Goal: Task Accomplishment & Management: Complete application form

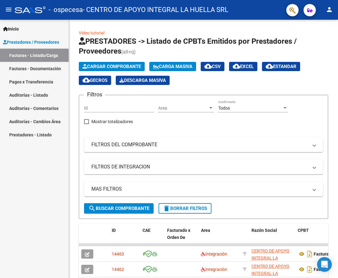
scroll to position [15, 0]
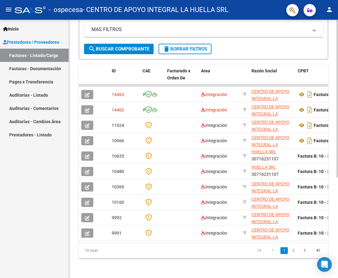
click at [127, 46] on span "search Buscar Comprobante" at bounding box center [118, 49] width 61 height 6
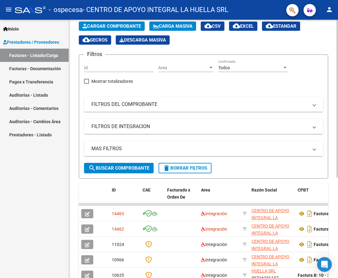
click at [124, 23] on span "Cargar Comprobante" at bounding box center [111, 26] width 58 height 6
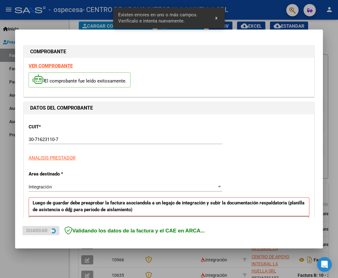
scroll to position [112, 0]
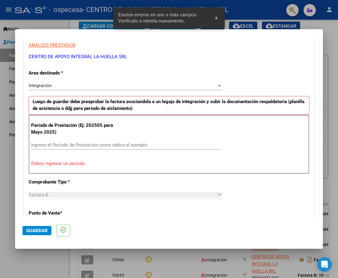
click at [84, 145] on input "Ingrese el Período de Prestación como indica el ejemplo" at bounding box center [126, 145] width 190 height 6
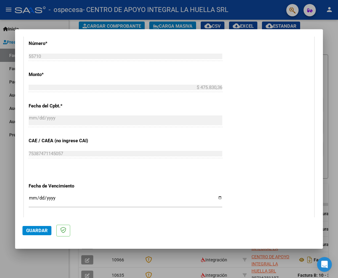
scroll to position [358, 0]
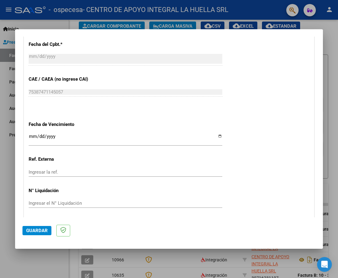
type input "202505"
click at [214, 138] on input "Ingresar la fecha" at bounding box center [125, 139] width 193 height 10
type input "[DATE]"
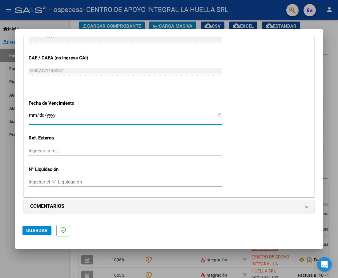
click at [33, 229] on span "Guardar" at bounding box center [37, 231] width 22 height 6
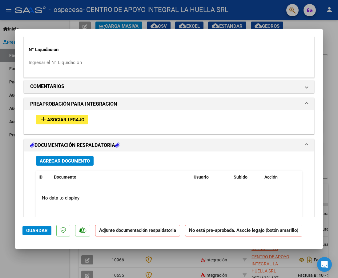
scroll to position [553, 0]
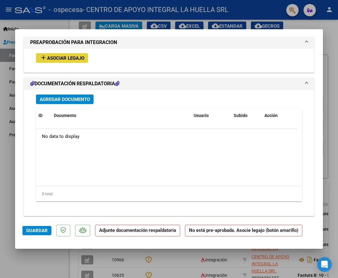
click at [62, 61] on span "Asociar Legajo" at bounding box center [65, 58] width 37 height 6
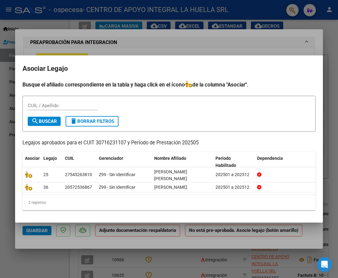
click at [141, 40] on div at bounding box center [169, 139] width 338 height 278
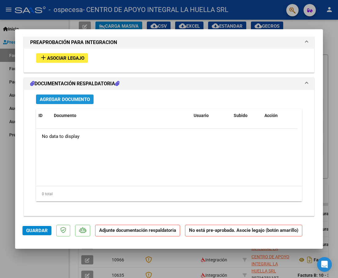
click at [75, 100] on span "Agregar Documento" at bounding box center [65, 100] width 50 height 6
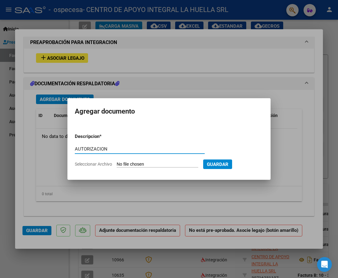
type input "AUTORIZACION"
type input "C:\fakepath\[PERSON_NAME] AUTORIZACION S OSPECESA.pdf"
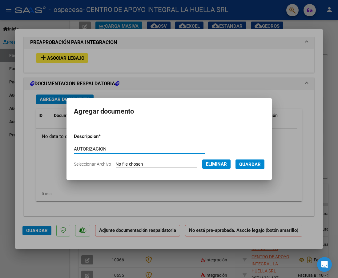
click at [257, 167] on span "Guardar" at bounding box center [250, 164] width 22 height 6
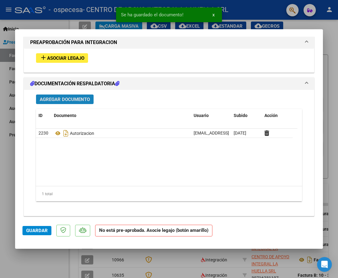
click at [74, 100] on span "Agregar Documento" at bounding box center [65, 100] width 50 height 6
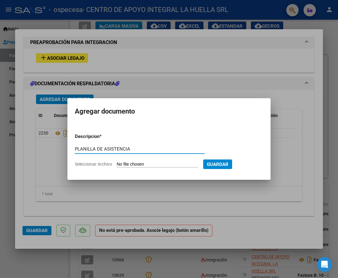
type input "PLANILLA DE ASISTENCIA"
type input "C:\fakepath\[PERSON_NAME] MAYO OSPECESA.pdf"
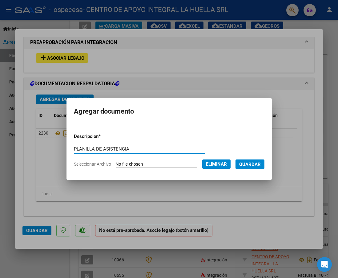
click at [257, 162] on span "Guardar" at bounding box center [250, 164] width 22 height 6
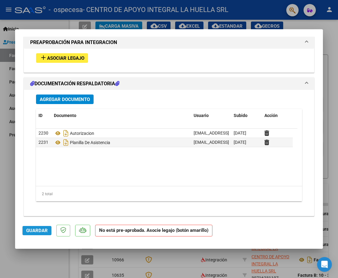
click at [35, 229] on span "Guardar" at bounding box center [37, 231] width 22 height 6
click at [30, 230] on span "Guardar" at bounding box center [37, 231] width 22 height 6
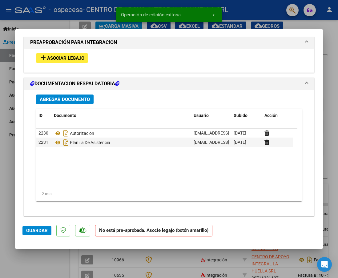
click at [33, 255] on div at bounding box center [169, 139] width 338 height 278
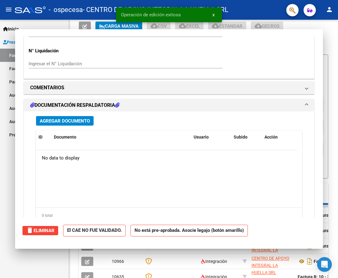
scroll to position [0, 0]
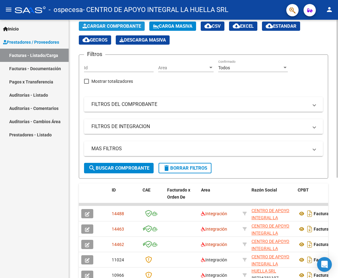
click at [105, 23] on button "Cargar Comprobante" at bounding box center [112, 26] width 66 height 9
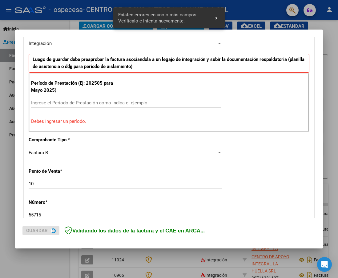
scroll to position [185, 0]
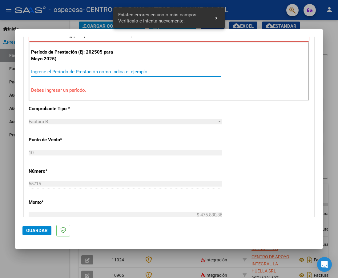
click at [117, 69] on input "Ingrese el Período de Prestación como indica el ejemplo" at bounding box center [126, 72] width 190 height 6
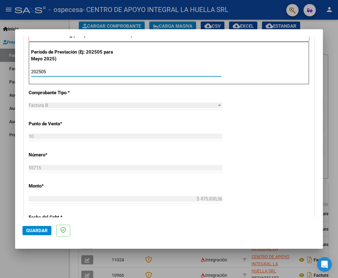
scroll to position [278, 0]
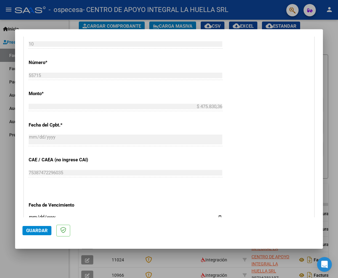
type input "202505"
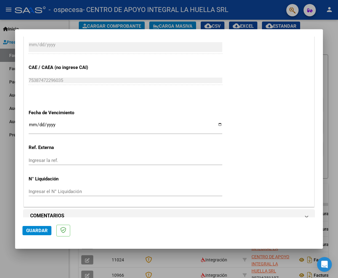
click at [216, 124] on input "Ingresar la fecha" at bounding box center [125, 127] width 193 height 10
type input "[DATE]"
click at [222, 158] on app-form-text-field "Ref. Externa Ingresar la ref." at bounding box center [128, 153] width 198 height 18
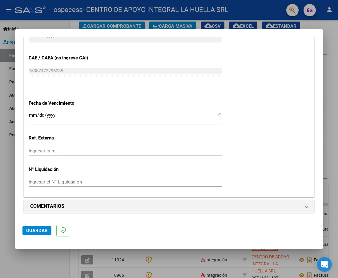
click at [33, 231] on span "Guardar" at bounding box center [37, 231] width 22 height 6
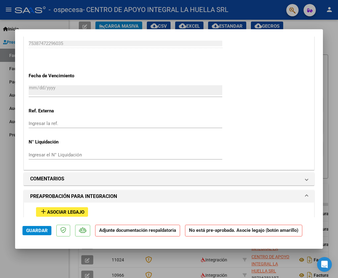
scroll to position [461, 0]
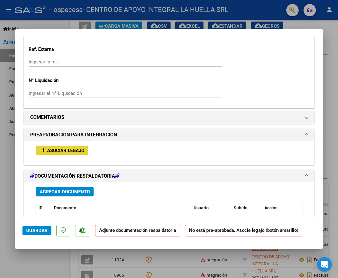
click at [77, 151] on span "Asociar Legajo" at bounding box center [65, 151] width 37 height 6
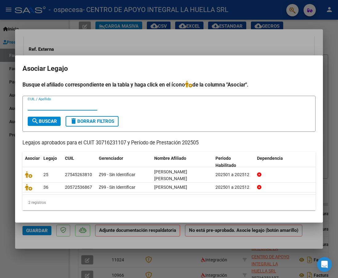
click at [150, 44] on div at bounding box center [169, 139] width 338 height 278
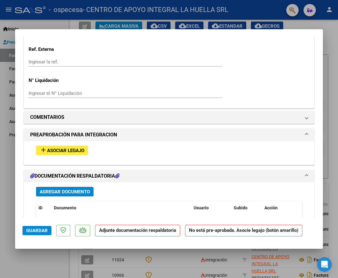
scroll to position [492, 0]
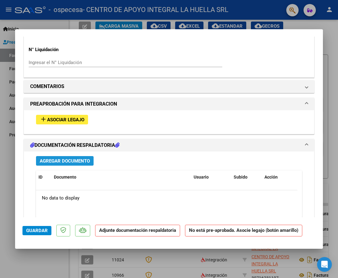
click at [69, 162] on span "Agregar Documento" at bounding box center [65, 161] width 50 height 6
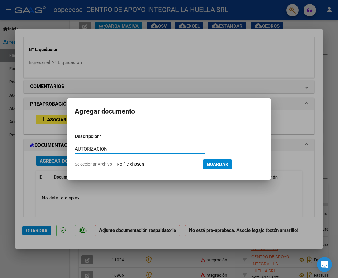
type input "AUTORIZACION"
type input "C:\fakepath\[PERSON_NAME] SANTIAGO [PERSON_NAME] AUTORIZACION S OSPECESA.pdf"
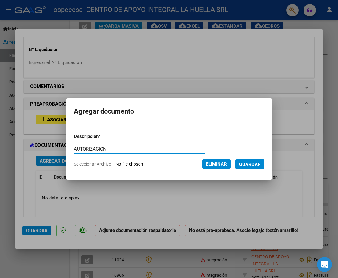
click at [253, 167] on span "Guardar" at bounding box center [250, 164] width 22 height 6
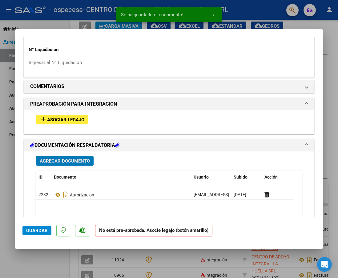
click at [61, 161] on span "Agregar Documento" at bounding box center [65, 161] width 50 height 6
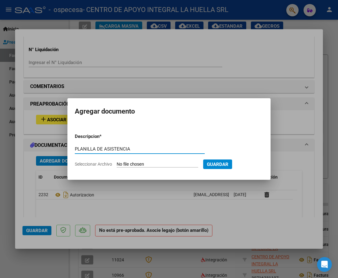
type input "PLANILLA DE ASISTENCIA"
type input "C:\fakepath\[PERSON_NAME] SANTIAGO [PERSON_NAME] PLANILLA MAYO S OSPECESA.pdf"
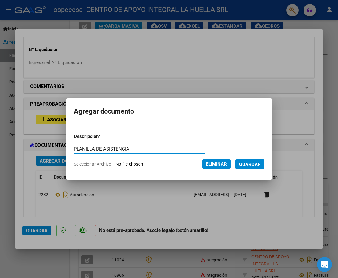
click at [256, 165] on span "Guardar" at bounding box center [250, 164] width 22 height 6
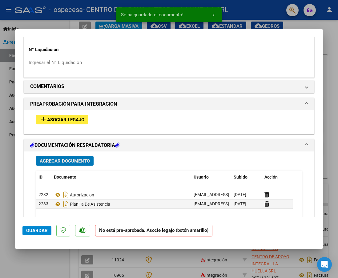
click at [30, 229] on span "Guardar" at bounding box center [37, 231] width 22 height 6
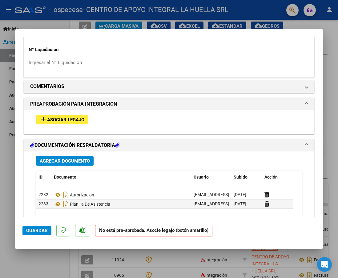
click at [35, 228] on span "Guardar" at bounding box center [37, 231] width 22 height 6
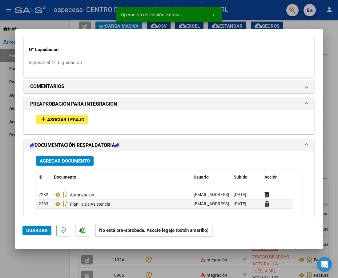
click at [35, 228] on span "Guardar" at bounding box center [37, 231] width 22 height 6
click at [55, 254] on div at bounding box center [169, 139] width 338 height 278
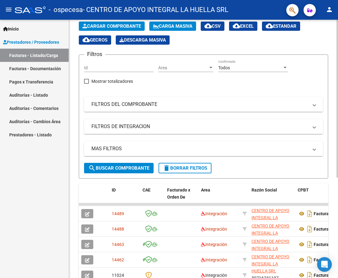
click at [94, 23] on button "Cargar Comprobante" at bounding box center [112, 26] width 66 height 9
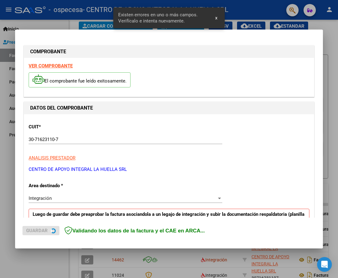
scroll to position [112, 0]
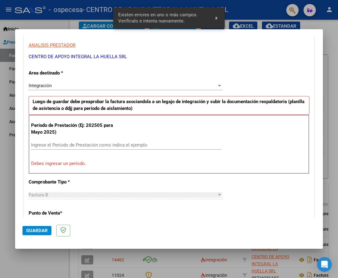
click at [91, 142] on input "Ingrese el Período de Prestación como indica el ejemplo" at bounding box center [126, 145] width 190 height 6
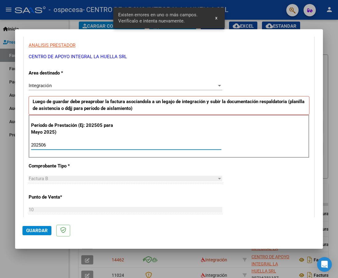
type input "202506"
click at [294, 193] on div "CUIT * 30-71623110-7 Ingresar CUIT ANALISIS PRESTADOR CENTRO DE APOYO INTEGRAL …" at bounding box center [169, 232] width 290 height 463
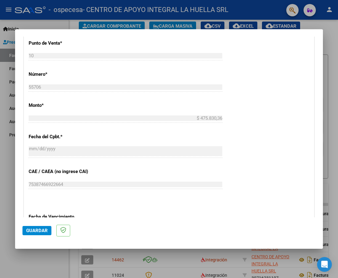
scroll to position [327, 0]
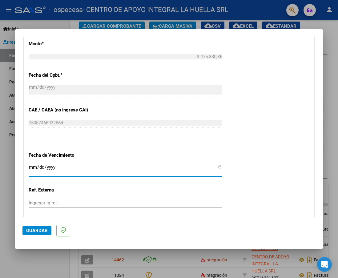
click at [216, 167] on input "Ingresar la fecha" at bounding box center [125, 169] width 193 height 10
type input "[DATE]"
click at [330, 115] on div at bounding box center [169, 139] width 338 height 278
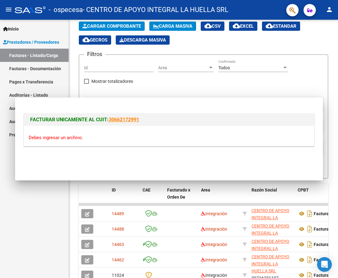
scroll to position [0, 0]
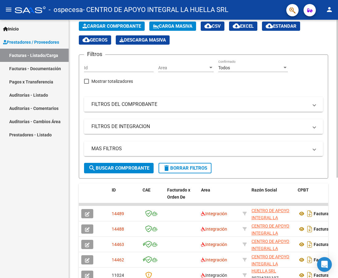
click at [110, 24] on span "Cargar Comprobante" at bounding box center [111, 26] width 58 height 6
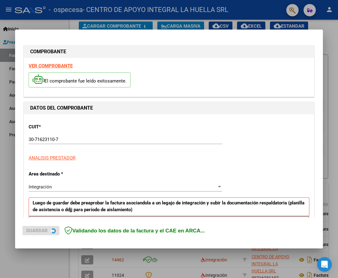
scroll to position [124, 0]
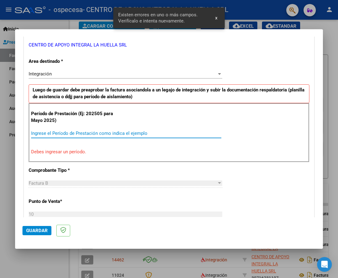
click at [99, 134] on input "Ingrese el Período de Prestación como indica el ejemplo" at bounding box center [126, 133] width 190 height 6
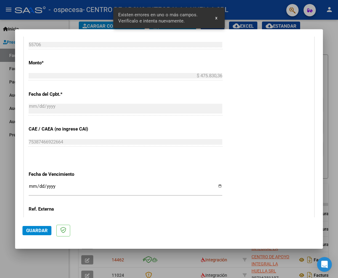
scroll to position [370, 0]
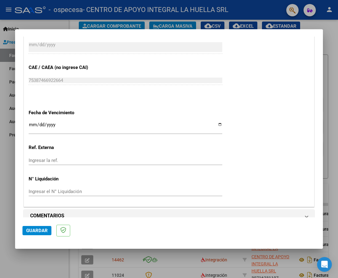
type input "202506"
click at [216, 126] on input "Ingresar la fecha" at bounding box center [125, 127] width 193 height 10
type input "[DATE]"
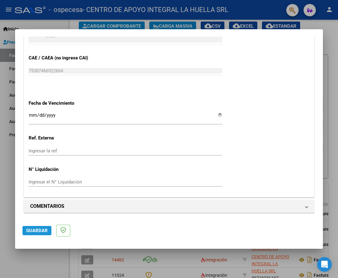
click at [34, 229] on span "Guardar" at bounding box center [37, 231] width 22 height 6
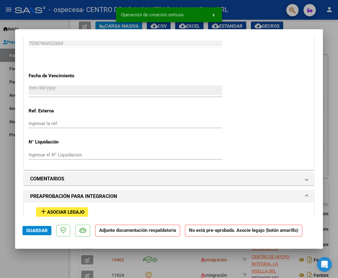
scroll to position [461, 0]
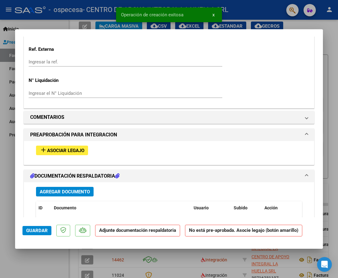
click at [78, 150] on span "Asociar Legajo" at bounding box center [65, 151] width 37 height 6
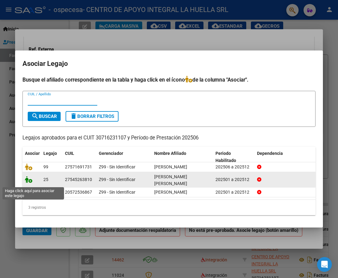
click at [30, 181] on icon at bounding box center [28, 179] width 7 height 7
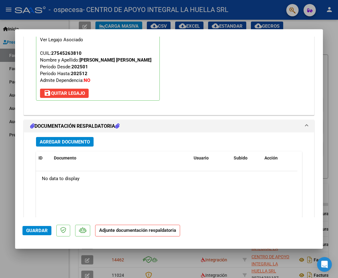
scroll to position [646, 0]
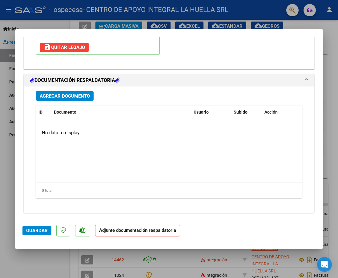
click at [66, 97] on span "Agregar Documento" at bounding box center [65, 96] width 50 height 6
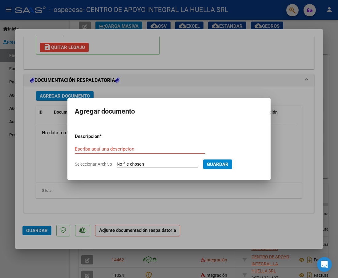
click at [140, 153] on div "Escriba aquí una descripcion" at bounding box center [140, 148] width 130 height 9
click at [141, 151] on input "Escriba aquí una descripcion" at bounding box center [140, 149] width 130 height 6
type input "AUTORIZACION"
type input "C:\fakepath\[PERSON_NAME] [PERSON_NAME] AUTO SAIE CERAMISTAS.pdf"
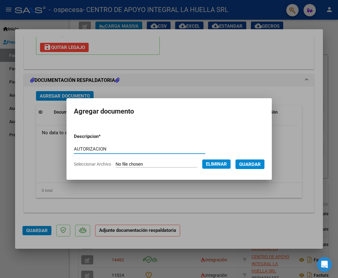
click at [260, 166] on span "Guardar" at bounding box center [250, 164] width 22 height 6
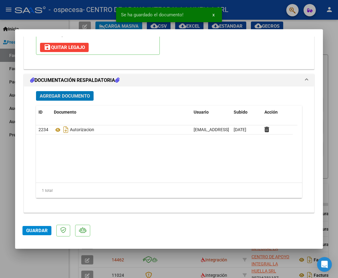
click at [76, 97] on span "Agregar Documento" at bounding box center [65, 96] width 50 height 6
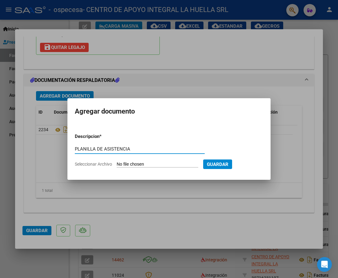
type input "PLANILLA DE ASISTENCIA"
type input "C:\fakepath\[PERSON_NAME] [PERSON_NAME] PLANILLA ASISTENCIA S JUNIO (2).pdf"
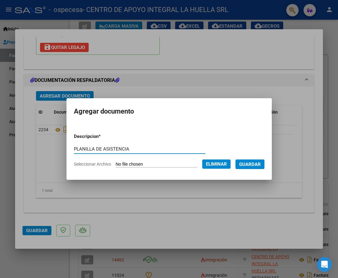
click at [255, 163] on span "Guardar" at bounding box center [250, 164] width 22 height 6
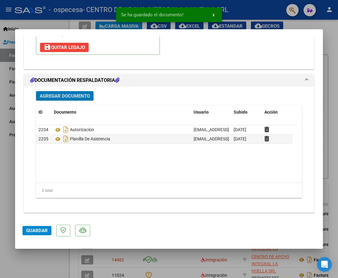
click at [81, 97] on span "Agregar Documento" at bounding box center [65, 96] width 50 height 6
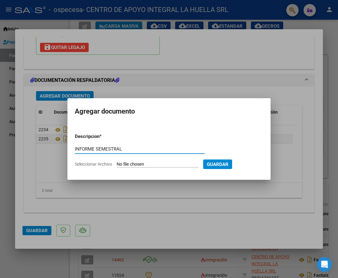
type input "INFORME SEMESTRAL"
type input "C:\fakepath\[PERSON_NAME] [PERSON_NAME] INFORME SEMESTRAL S OSPECESA.docx.pdf"
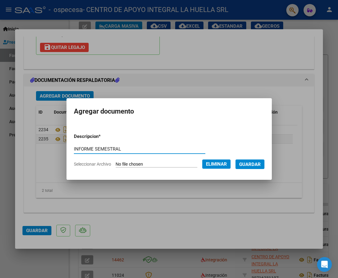
click at [255, 162] on span "Guardar" at bounding box center [250, 164] width 22 height 6
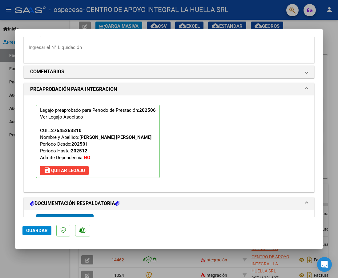
scroll to position [615, 0]
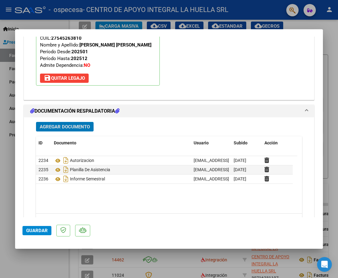
click at [36, 226] on button "Guardar" at bounding box center [36, 230] width 29 height 9
drag, startPoint x: 26, startPoint y: 229, endPoint x: 29, endPoint y: 226, distance: 3.9
click at [26, 229] on span "Guardar" at bounding box center [37, 231] width 22 height 6
drag, startPoint x: 59, startPoint y: 254, endPoint x: 67, endPoint y: 55, distance: 199.4
click at [59, 254] on div at bounding box center [169, 139] width 338 height 278
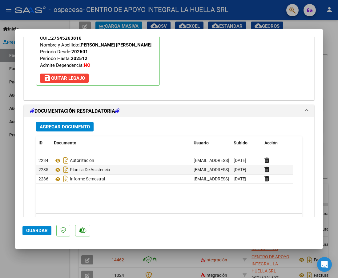
type input "$ 0,00"
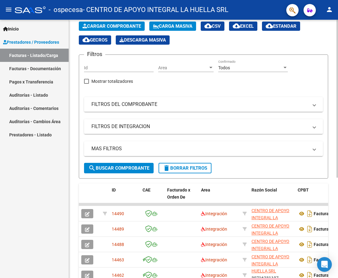
click at [114, 29] on span "Cargar Comprobante" at bounding box center [111, 26] width 58 height 6
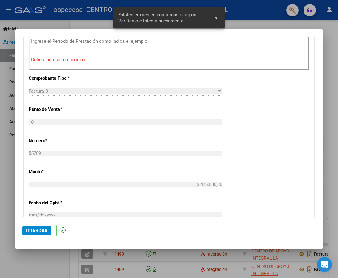
scroll to position [185, 0]
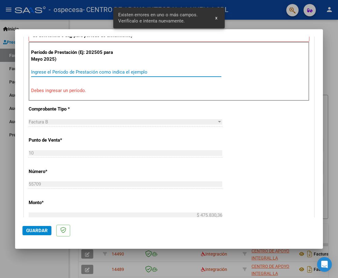
click at [115, 72] on input "Ingrese el Período de Prestación como indica el ejemplo" at bounding box center [126, 72] width 190 height 6
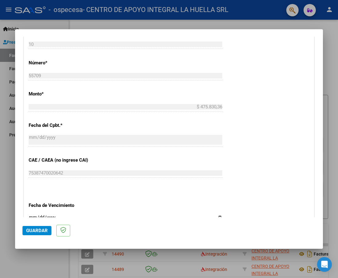
scroll to position [370, 0]
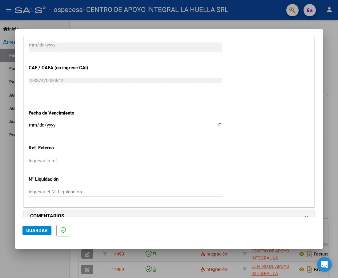
type input "202506"
click at [216, 125] on input "Ingresar la fecha" at bounding box center [125, 127] width 193 height 10
type input "[DATE]"
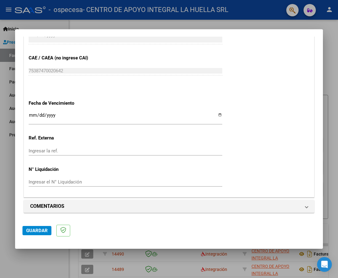
click at [33, 234] on button "Guardar" at bounding box center [36, 230] width 29 height 9
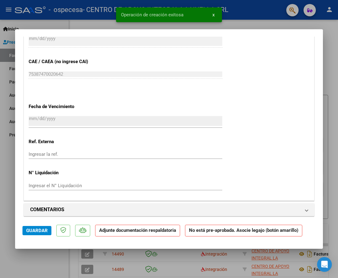
scroll to position [492, 0]
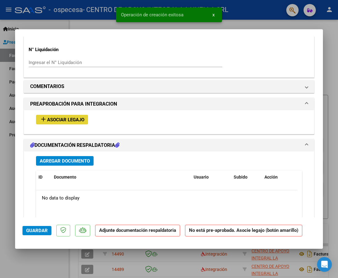
click at [65, 119] on span "Asociar Legajo" at bounding box center [65, 120] width 37 height 6
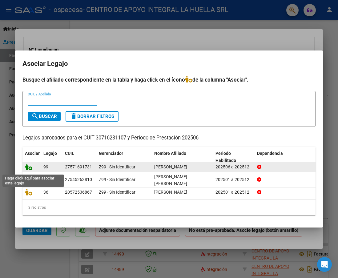
click at [27, 168] on icon at bounding box center [28, 166] width 7 height 7
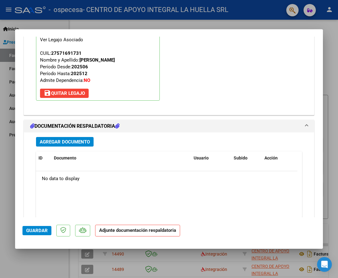
scroll to position [631, 0]
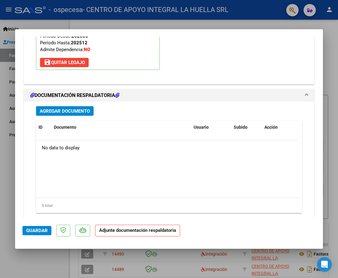
click at [65, 107] on button "Agregar Documento" at bounding box center [64, 111] width 57 height 10
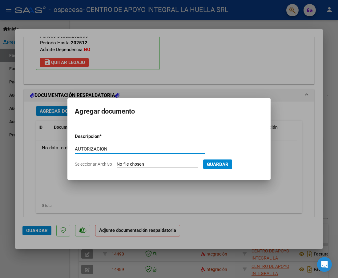
type input "AUTORIZACION"
type input "C:\fakepath\[PERSON_NAME] AUTO .pdf"
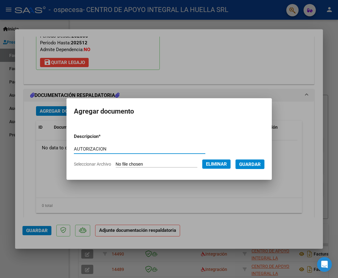
click at [259, 164] on span "Guardar" at bounding box center [250, 164] width 22 height 6
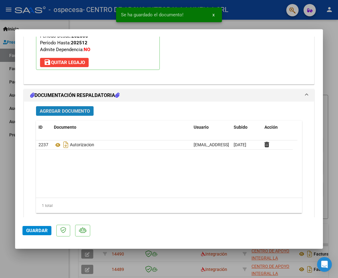
click at [62, 106] on button "Agregar Documento" at bounding box center [64, 111] width 57 height 10
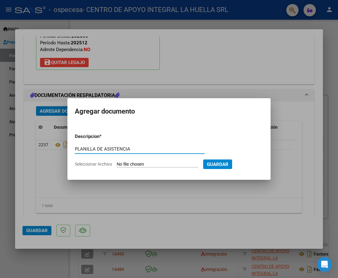
type input "PLANILLA DE ASISTENCIA"
type input "C:\fakepath\[PERSON_NAME] ASISTENCIA S JUNIO.pdf"
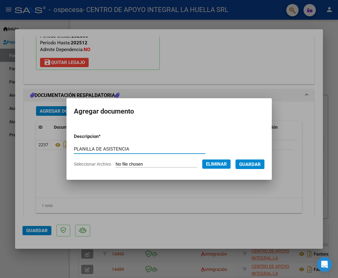
click at [254, 165] on span "Guardar" at bounding box center [250, 164] width 22 height 6
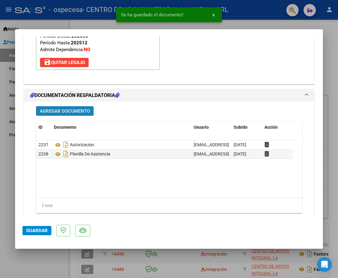
click at [63, 110] on span "Agregar Documento" at bounding box center [65, 111] width 50 height 6
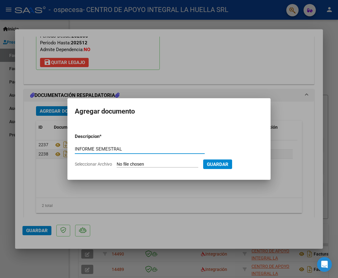
type input "INFORME SEMESTRAL"
type input "C:\fakepath\[PERSON_NAME] INFORME [PERSON_NAME] S OSPECESA.docx.pdf"
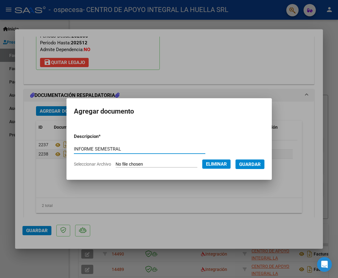
click at [251, 164] on span "Guardar" at bounding box center [250, 164] width 22 height 6
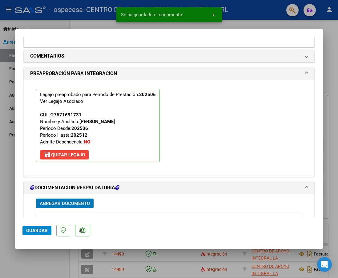
scroll to position [646, 0]
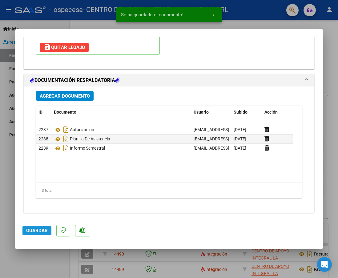
click at [30, 229] on span "Guardar" at bounding box center [37, 231] width 22 height 6
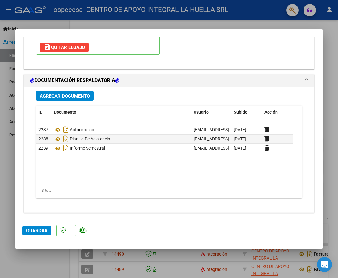
click at [38, 229] on span "Guardar" at bounding box center [37, 231] width 22 height 6
click at [39, 257] on div at bounding box center [169, 139] width 338 height 278
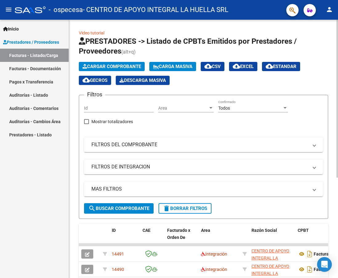
click at [134, 67] on span "Cargar Comprobante" at bounding box center [111, 67] width 58 height 6
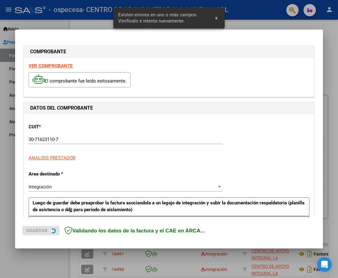
scroll to position [112, 0]
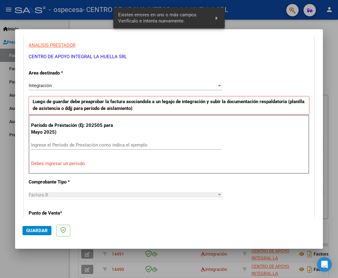
click at [112, 146] on input "Ingrese el Período de Prestación como indica el ejemplo" at bounding box center [126, 145] width 190 height 6
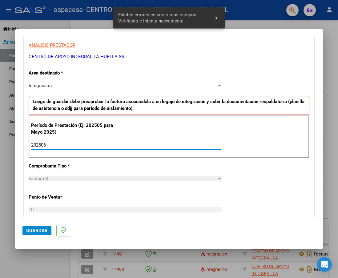
type input "202506"
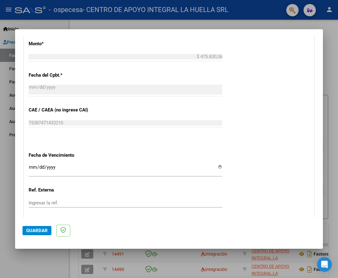
scroll to position [358, 0]
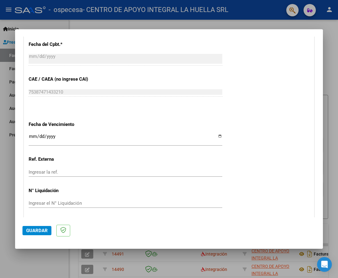
click at [213, 138] on input "Ingresar la fecha" at bounding box center [125, 139] width 193 height 10
click at [216, 138] on input "Ingresar la fecha" at bounding box center [125, 139] width 193 height 10
type input "[DATE]"
click at [214, 171] on input "Ingresar la ref." at bounding box center [125, 172] width 193 height 6
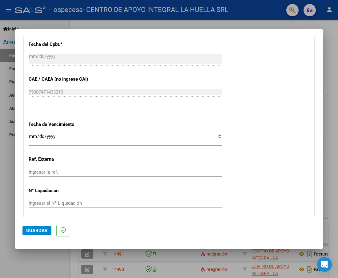
scroll to position [379, 0]
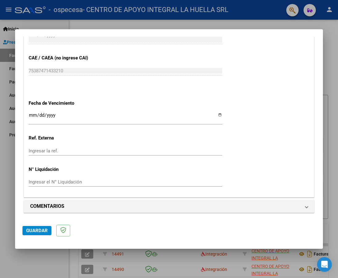
click at [31, 231] on span "Guardar" at bounding box center [37, 231] width 22 height 6
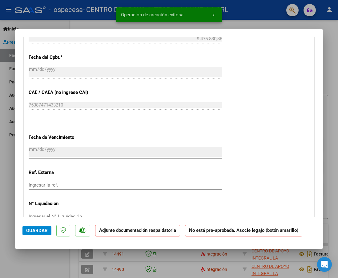
scroll to position [430, 0]
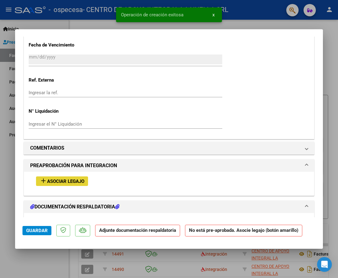
click at [77, 177] on button "add Asociar Legajo" at bounding box center [62, 181] width 52 height 10
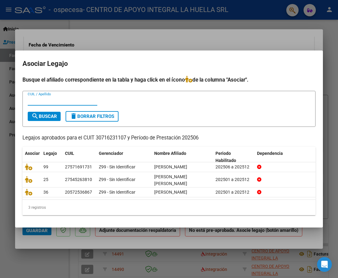
click at [141, 30] on div at bounding box center [169, 139] width 338 height 278
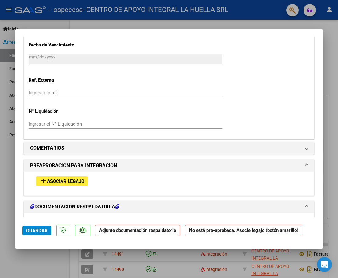
scroll to position [523, 0]
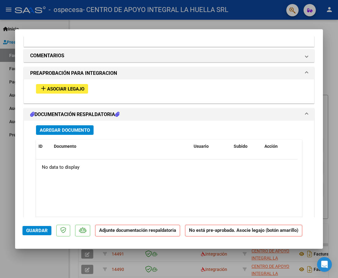
click at [79, 127] on button "Agregar Documento" at bounding box center [64, 130] width 57 height 10
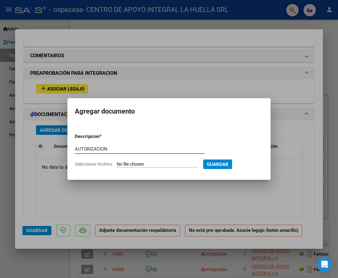
type input "AUTORIZACION"
type input "C:\fakepath\[PERSON_NAME] AUTORIZACION S OSPECESA.pdf"
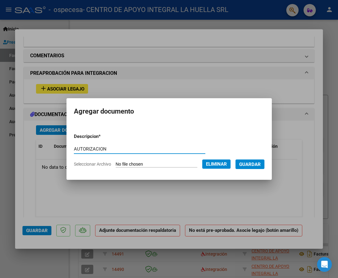
click at [251, 164] on span "Guardar" at bounding box center [250, 164] width 22 height 6
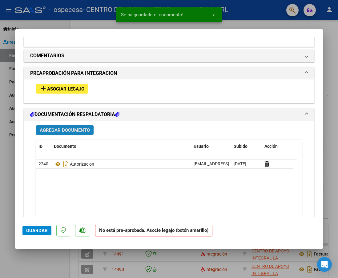
click at [61, 133] on span "Agregar Documento" at bounding box center [65, 130] width 50 height 6
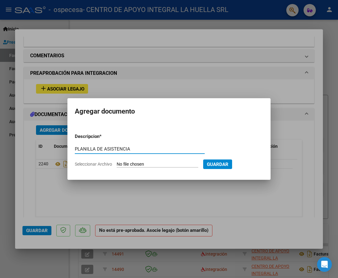
type input "PLANILLA DE ASISTENCIA"
type input "C:\fakepath\[PERSON_NAME] JUNIO OSPECESA.pdf"
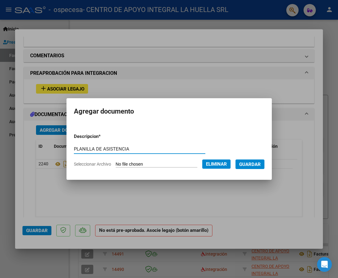
click at [257, 166] on span "Guardar" at bounding box center [250, 164] width 22 height 6
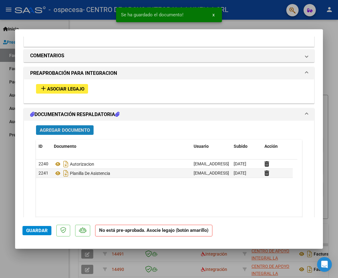
click at [69, 134] on button "Agregar Documento" at bounding box center [64, 130] width 57 height 10
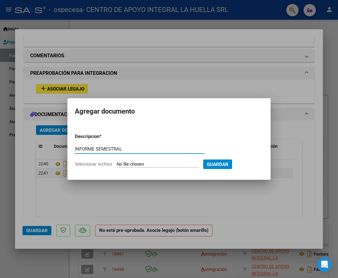
type input "INFORME SEMESTRAL"
type input "C:\fakepath\[PERSON_NAME] INFORME SEMESTRAL S OSPECESA.pdf"
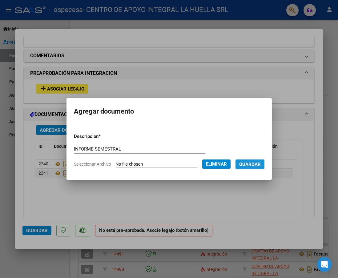
click at [253, 164] on span "Guardar" at bounding box center [250, 164] width 22 height 6
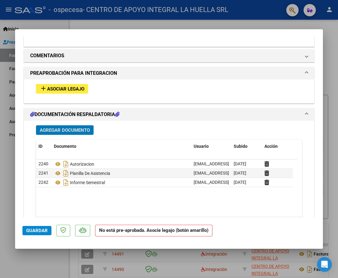
click at [38, 229] on span "Guardar" at bounding box center [37, 231] width 22 height 6
click at [40, 229] on span "Guardar" at bounding box center [37, 231] width 22 height 6
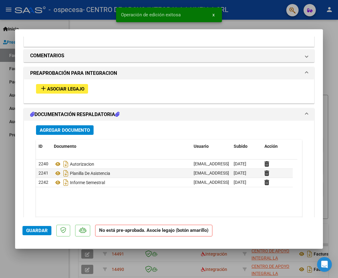
click at [53, 259] on div at bounding box center [169, 139] width 338 height 278
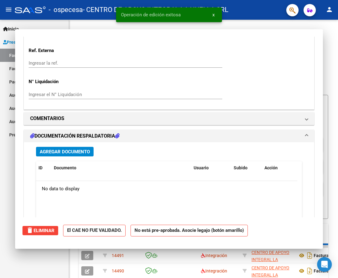
scroll to position [0, 0]
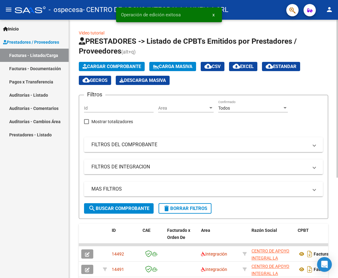
click at [113, 62] on button "Cargar Comprobante" at bounding box center [112, 66] width 66 height 9
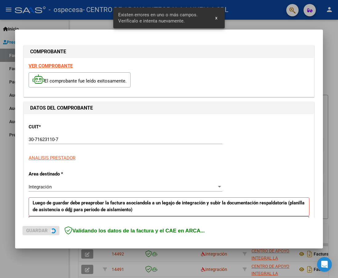
scroll to position [112, 0]
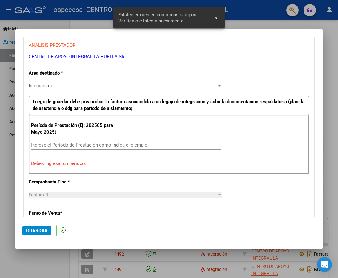
click at [106, 146] on input "Ingrese el Período de Prestación como indica el ejemplo" at bounding box center [126, 145] width 190 height 6
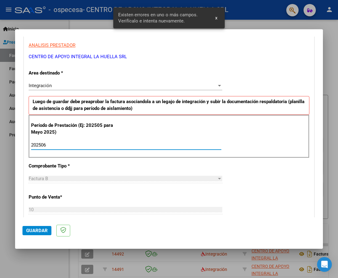
type input "202506"
click at [254, 173] on div "CUIT * 30-71623110-7 Ingresar CUIT ANALISIS PRESTADOR CENTRO DE APOYO INTEGRAL …" at bounding box center [169, 232] width 290 height 463
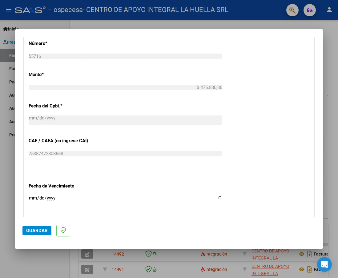
scroll to position [379, 0]
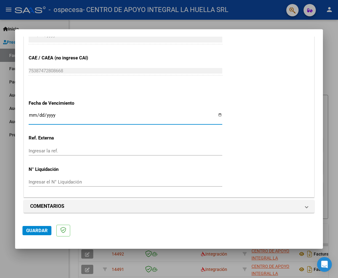
drag, startPoint x: 217, startPoint y: 113, endPoint x: 216, endPoint y: 123, distance: 9.5
click at [216, 113] on input "Ingresar la fecha" at bounding box center [125, 118] width 193 height 10
type input "[DATE]"
click at [35, 233] on span "Guardar" at bounding box center [37, 231] width 22 height 6
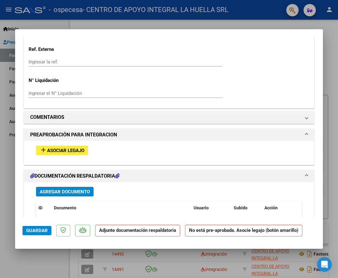
scroll to position [523, 0]
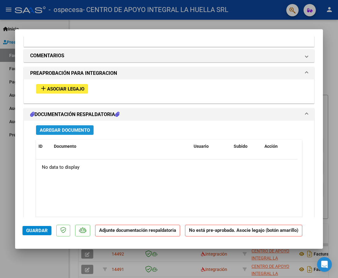
click at [78, 131] on span "Agregar Documento" at bounding box center [65, 130] width 50 height 6
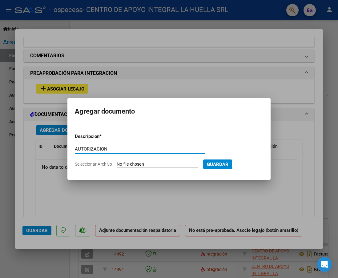
type input "AUTORIZACION"
type input "C:\fakepath\[PERSON_NAME] SANTIAGO [PERSON_NAME] AUTORIZACION S OSPECESA.pdf"
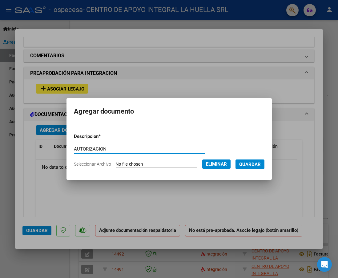
click at [255, 165] on span "Guardar" at bounding box center [250, 164] width 22 height 6
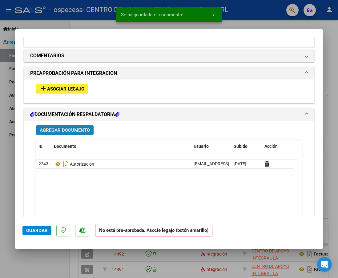
click at [55, 129] on span "Agregar Documento" at bounding box center [65, 130] width 50 height 6
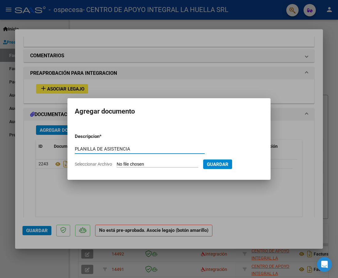
type input "PLANILLA DE ASISTENCIA"
type input "C:\fakepath\[PERSON_NAME] SANTIAGO [PERSON_NAME] PLANILLA JUNIO S OSPECESA.pdf"
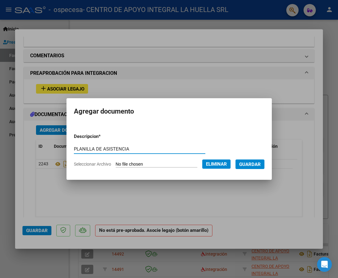
click at [249, 164] on span "Guardar" at bounding box center [250, 164] width 22 height 6
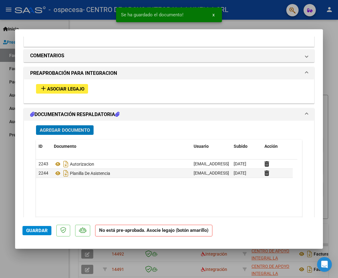
click at [55, 129] on span "Agregar Documento" at bounding box center [65, 130] width 50 height 6
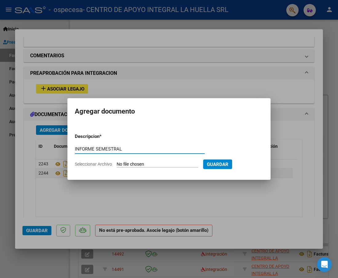
type input "INFORME SEMESTRAL"
type input "C:\fakepath\[PERSON_NAME] SANTIAGO [PERSON_NAME] INFORME SEMESTRAL S OSPECESA.p…"
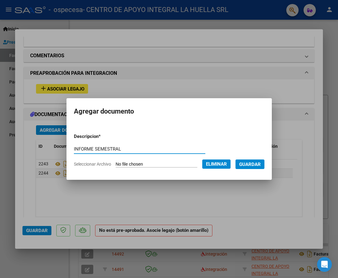
click at [254, 164] on span "Guardar" at bounding box center [250, 164] width 22 height 6
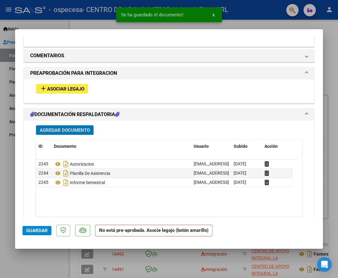
click at [38, 228] on span "Guardar" at bounding box center [37, 231] width 22 height 6
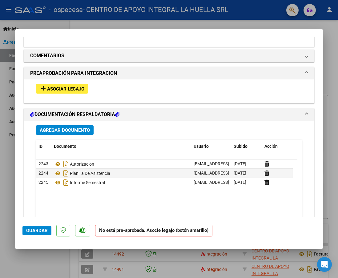
click at [39, 227] on button "Guardar" at bounding box center [36, 230] width 29 height 9
drag, startPoint x: 34, startPoint y: 230, endPoint x: 38, endPoint y: 245, distance: 15.6
click at [34, 230] on span "Guardar" at bounding box center [37, 231] width 22 height 6
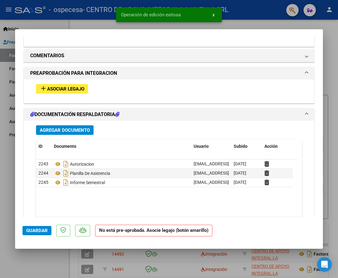
click at [46, 263] on div at bounding box center [169, 139] width 338 height 278
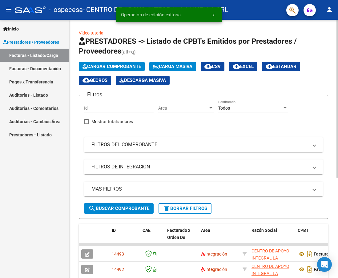
click at [107, 63] on button "Cargar Comprobante" at bounding box center [112, 66] width 66 height 9
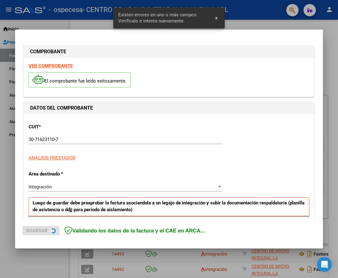
scroll to position [112, 0]
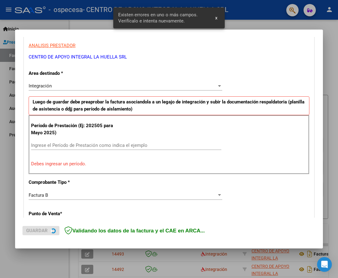
click at [134, 146] on input "Ingrese el Período de Prestación como indica el ejemplo" at bounding box center [126, 145] width 190 height 6
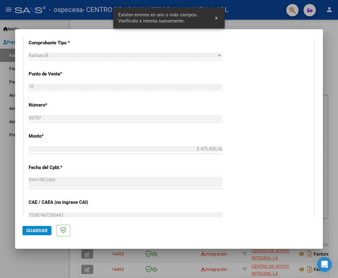
scroll to position [327, 0]
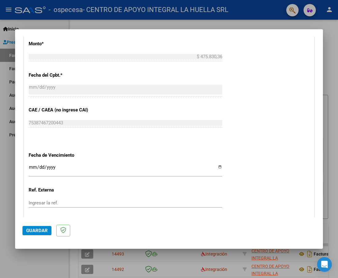
type input "202507"
click at [218, 168] on input "Ingresar la fecha" at bounding box center [125, 169] width 193 height 10
type input "[DATE]"
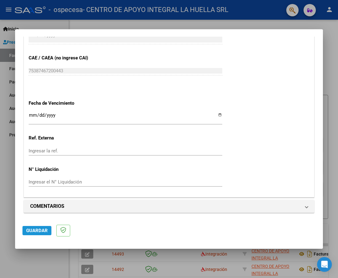
click at [39, 231] on span "Guardar" at bounding box center [37, 231] width 22 height 6
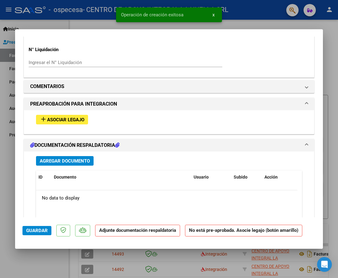
scroll to position [553, 0]
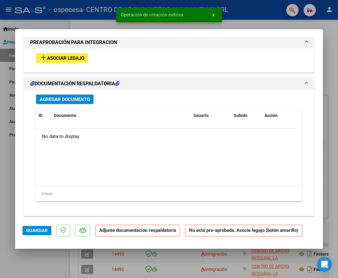
click at [76, 102] on span "Agregar Documento" at bounding box center [65, 100] width 50 height 6
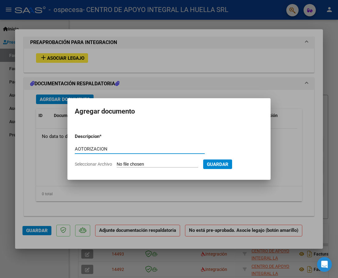
click at [81, 149] on input "AOTORIZACION" at bounding box center [140, 149] width 130 height 6
type input "AUTORIZACION"
type input "C:\fakepath\[PERSON_NAME] [PERSON_NAME] AUTO SAIE .pdf"
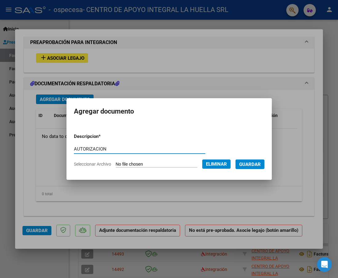
click at [259, 161] on span "Guardar" at bounding box center [250, 164] width 22 height 6
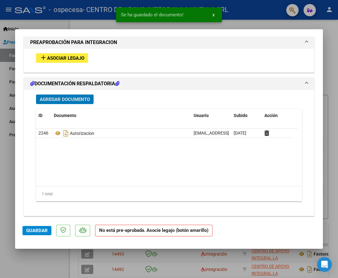
click at [74, 98] on span "Agregar Documento" at bounding box center [65, 100] width 50 height 6
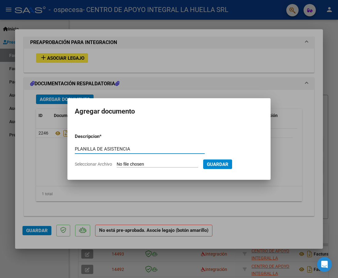
type input "PLANILLA DE ASISTENCIA"
type input "C:\fakepath\[PERSON_NAME] [PERSON_NAME] PLANILLA ASISTENCIA [PERSON_NAME]pdf"
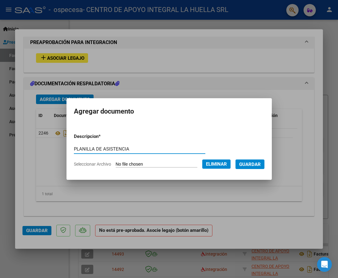
click at [250, 163] on span "Guardar" at bounding box center [250, 164] width 22 height 6
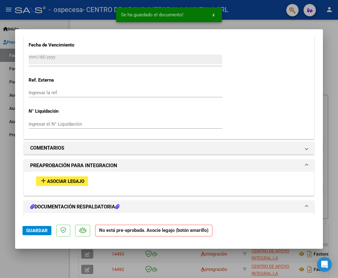
scroll to position [557, 0]
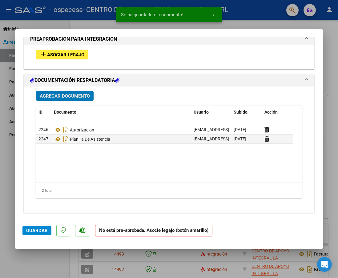
click at [79, 48] on div "add Asociar Legajo" at bounding box center [168, 54] width 275 height 19
click at [79, 50] on button "add Asociar Legajo" at bounding box center [62, 55] width 52 height 10
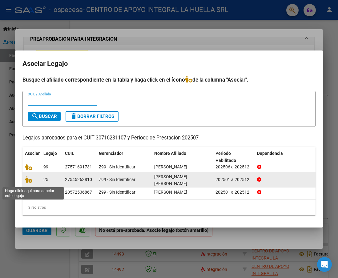
drag, startPoint x: 25, startPoint y: 183, endPoint x: 32, endPoint y: 182, distance: 7.1
click at [25, 183] on icon at bounding box center [28, 179] width 7 height 7
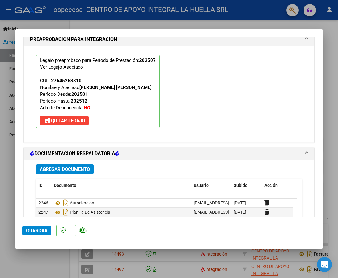
scroll to position [646, 0]
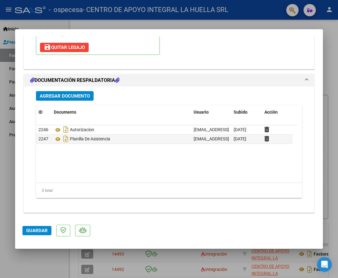
click at [41, 226] on button "Guardar" at bounding box center [36, 230] width 29 height 9
click at [37, 230] on span "Guardar" at bounding box center [37, 231] width 22 height 6
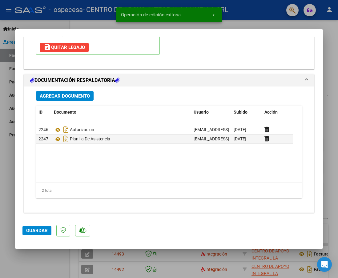
click at [53, 259] on div at bounding box center [169, 139] width 338 height 278
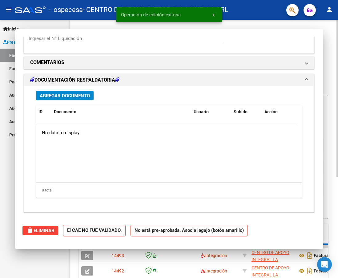
scroll to position [0, 0]
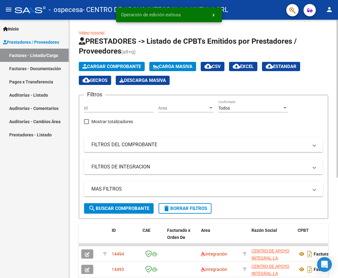
click at [115, 64] on span "Cargar Comprobante" at bounding box center [111, 67] width 58 height 6
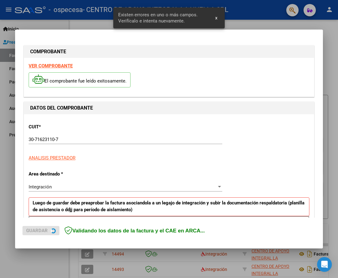
scroll to position [112, 0]
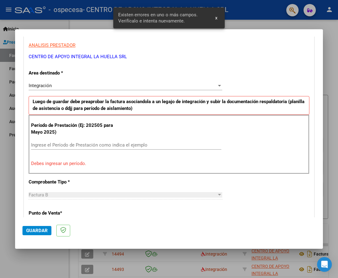
click at [63, 145] on input "Ingrese el Período de Prestación como indica el ejemplo" at bounding box center [126, 145] width 190 height 6
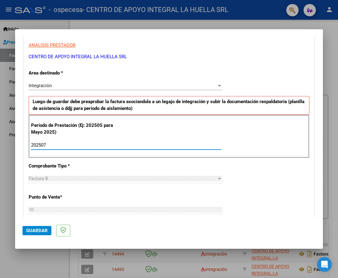
type input "202507"
click at [228, 168] on div "CUIT * 30-71623110-7 Ingresar CUIT ANALISIS PRESTADOR CENTRO DE APOYO INTEGRAL …" at bounding box center [169, 232] width 290 height 463
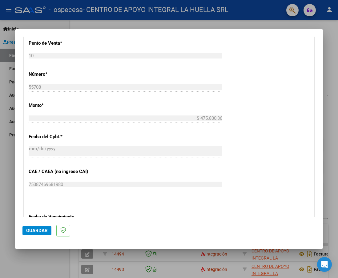
scroll to position [379, 0]
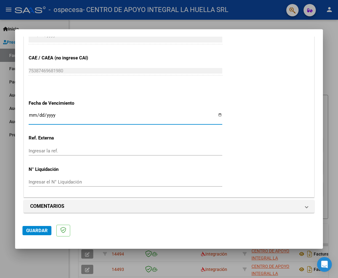
click at [216, 115] on input "Ingresar la fecha" at bounding box center [125, 118] width 193 height 10
type input "[DATE]"
click at [35, 233] on span "Guardar" at bounding box center [37, 231] width 22 height 6
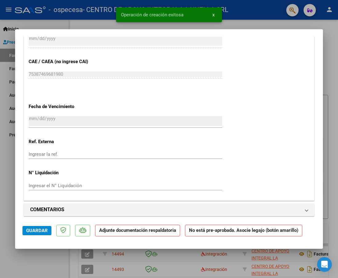
scroll to position [492, 0]
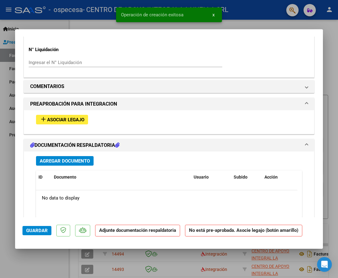
click at [59, 120] on span "Asociar Legajo" at bounding box center [65, 120] width 37 height 6
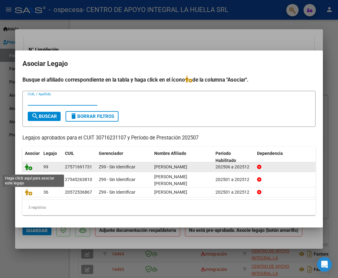
click at [29, 169] on icon at bounding box center [28, 166] width 7 height 7
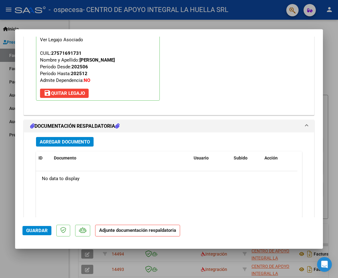
scroll to position [646, 0]
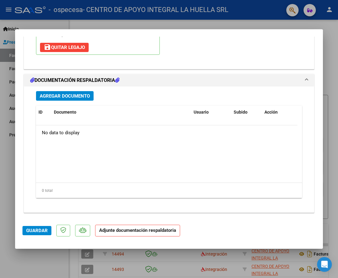
click at [77, 98] on span "Agregar Documento" at bounding box center [65, 96] width 50 height 6
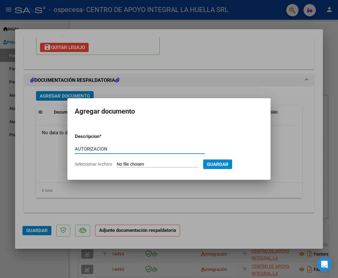
type input "AUTORIZACION"
type input "C:\fakepath\[PERSON_NAME] AUTO S .pdf"
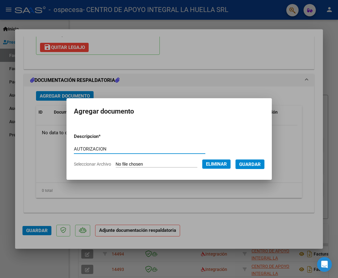
click at [257, 165] on span "Guardar" at bounding box center [250, 164] width 22 height 6
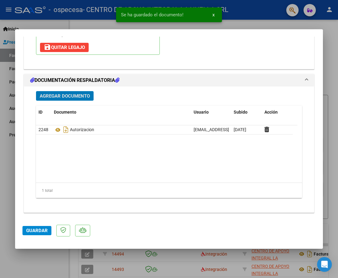
click at [60, 96] on span "Agregar Documento" at bounding box center [65, 96] width 50 height 6
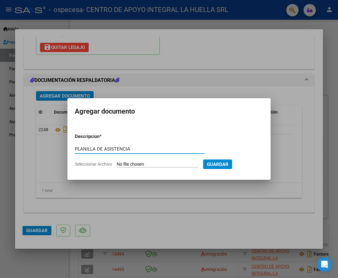
type input "PLANILLA DE ASISTENCIA"
type input "C:\fakepath\[PERSON_NAME] ASISTENCIA [PERSON_NAME]pdf"
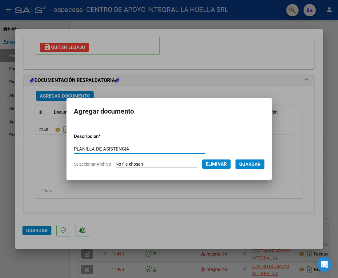
click at [256, 161] on span "Guardar" at bounding box center [250, 164] width 22 height 6
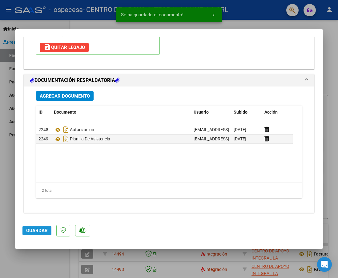
click at [32, 229] on span "Guardar" at bounding box center [37, 231] width 22 height 6
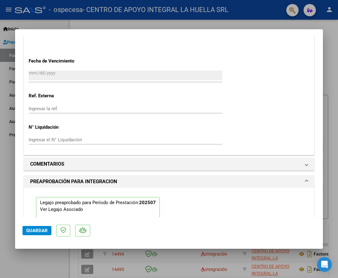
scroll to position [584, 0]
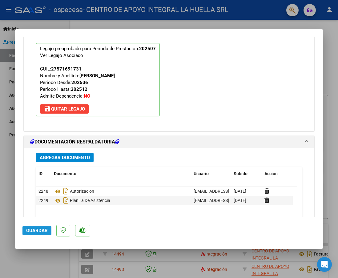
click at [41, 233] on button "Guardar" at bounding box center [36, 230] width 29 height 9
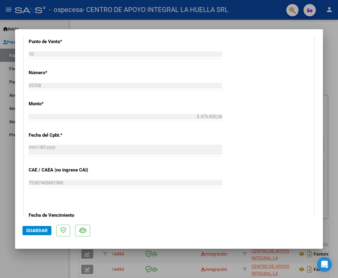
scroll to position [369, 0]
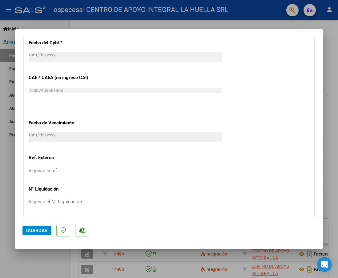
click at [45, 232] on span "Guardar" at bounding box center [37, 231] width 22 height 6
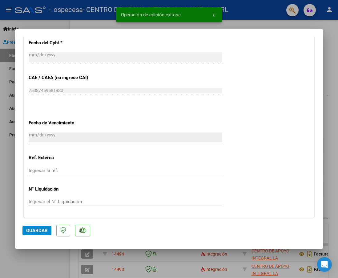
click at [330, 27] on div at bounding box center [169, 139] width 338 height 278
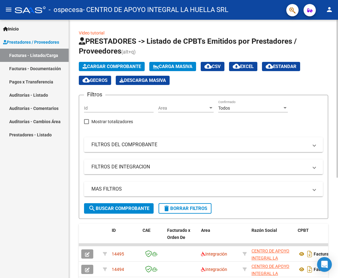
click at [101, 63] on button "Cargar Comprobante" at bounding box center [112, 66] width 66 height 9
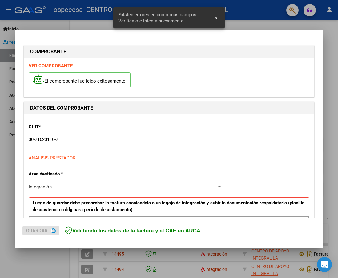
scroll to position [112, 0]
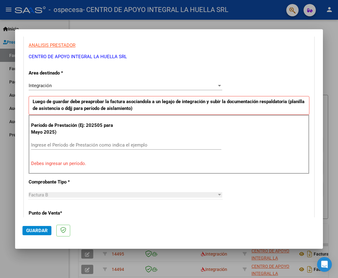
click at [56, 145] on input "Ingrese el Período de Prestación como indica el ejemplo" at bounding box center [126, 145] width 190 height 6
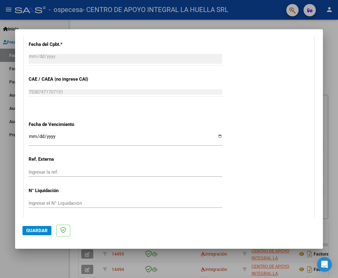
scroll to position [379, 0]
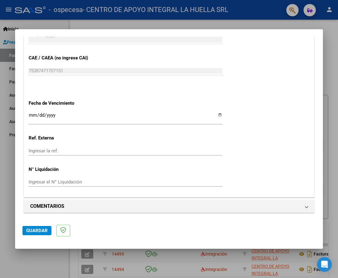
type input "202507"
click at [215, 113] on input "Ingresar la fecha" at bounding box center [125, 118] width 193 height 10
click at [215, 116] on input "Ingresar la fecha" at bounding box center [125, 118] width 193 height 10
type input "[DATE]"
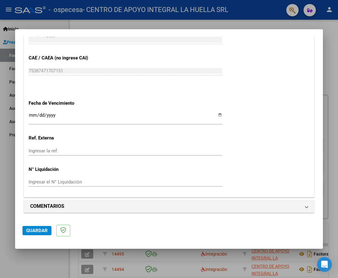
click at [30, 228] on span "Guardar" at bounding box center [37, 231] width 22 height 6
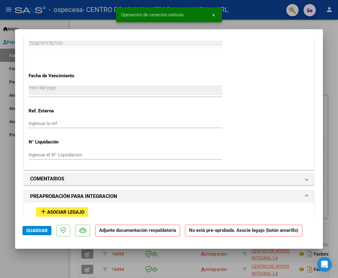
scroll to position [492, 0]
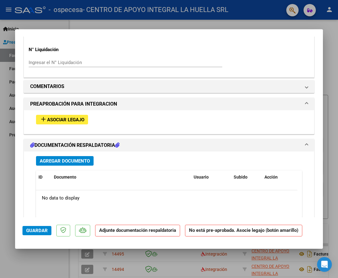
click at [58, 116] on button "add Asociar Legajo" at bounding box center [62, 120] width 52 height 10
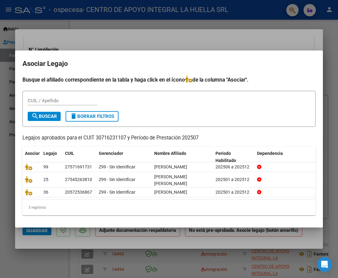
click at [152, 40] on div at bounding box center [169, 139] width 338 height 278
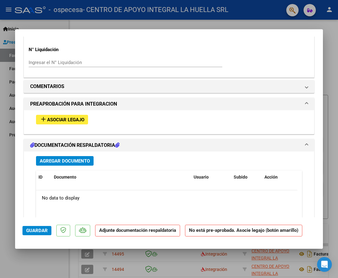
click at [79, 159] on span "Agregar Documento" at bounding box center [65, 161] width 50 height 6
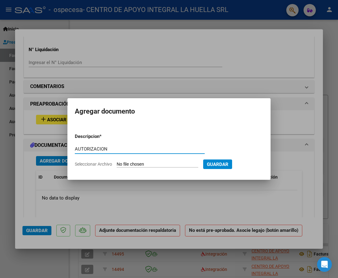
type input "AUTORIZACION"
type input "C:\fakepath\[PERSON_NAME] AUTORIZACION S OSPECESA.pdf"
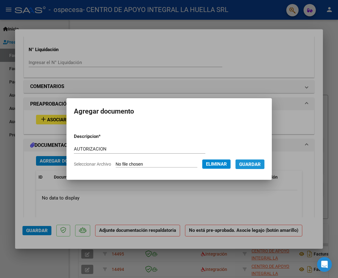
click at [254, 163] on span "Guardar" at bounding box center [250, 164] width 22 height 6
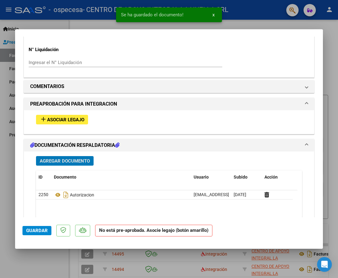
click at [67, 161] on span "Agregar Documento" at bounding box center [65, 161] width 50 height 6
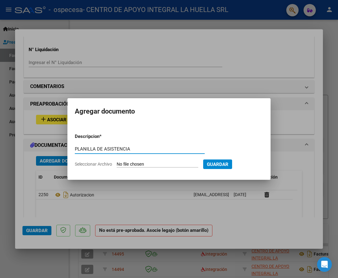
type input "PLANILLA DE ASISTENCIA"
type input "C:\fakepath\[PERSON_NAME] P ASISTENCIA [PERSON_NAME]pdf"
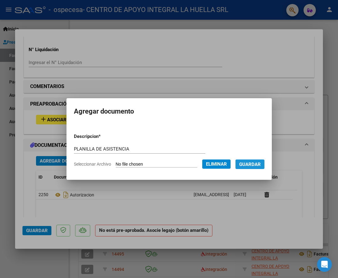
click at [260, 166] on span "Guardar" at bounding box center [250, 164] width 22 height 6
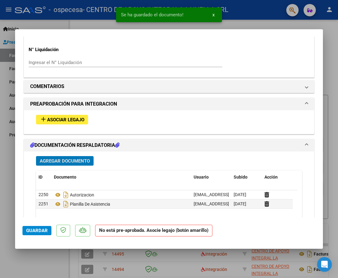
click at [42, 225] on mat-dialog-actions "Guardar No está pre-aprobada. Asocie legajo (botón amarillo)" at bounding box center [168, 229] width 293 height 24
click at [42, 231] on span "Guardar" at bounding box center [37, 231] width 22 height 6
click at [49, 231] on button "Guardar" at bounding box center [36, 230] width 29 height 9
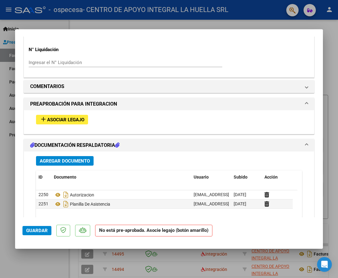
click at [38, 233] on button "Guardar" at bounding box center [36, 230] width 29 height 9
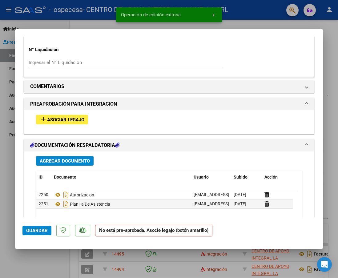
click at [59, 252] on div at bounding box center [169, 139] width 338 height 278
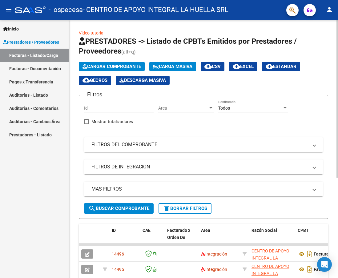
click at [137, 66] on span "Cargar Comprobante" at bounding box center [111, 67] width 58 height 6
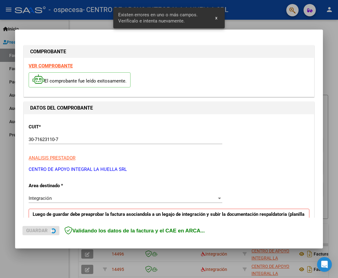
scroll to position [112, 0]
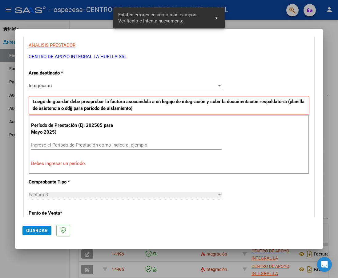
click at [173, 143] on input "Ingrese el Período de Prestación como indica el ejemplo" at bounding box center [126, 145] width 190 height 6
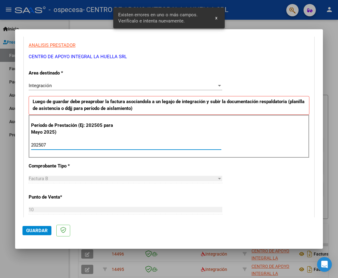
type input "202507"
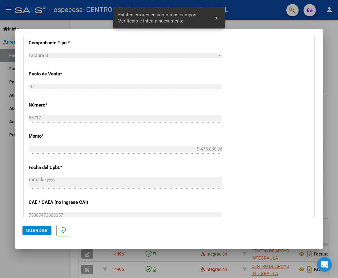
scroll to position [327, 0]
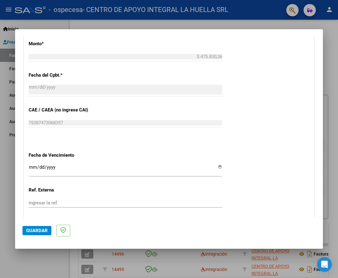
click at [214, 168] on input "Ingresar la fecha" at bounding box center [125, 169] width 193 height 10
click at [215, 166] on input "Ingresar la fecha" at bounding box center [125, 169] width 193 height 10
type input "[DATE]"
click at [261, 176] on div "CUIT * 30-71623110-7 Ingresar CUIT ANALISIS PRESTADOR CENTRO DE APOYO INTEGRAL …" at bounding box center [169, 17] width 290 height 463
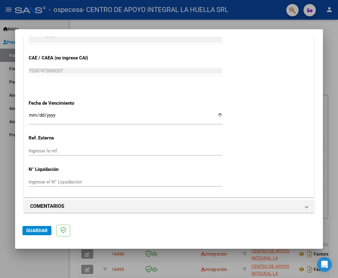
click at [43, 231] on span "Guardar" at bounding box center [37, 231] width 22 height 6
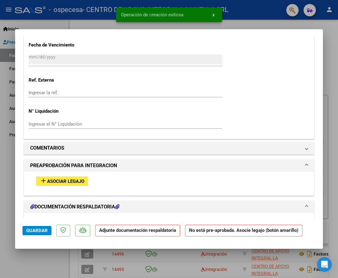
scroll to position [492, 0]
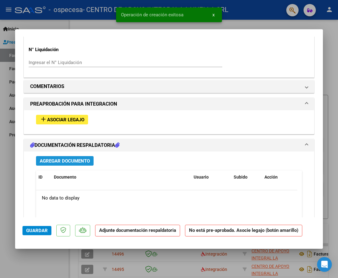
click at [77, 163] on span "Agregar Documento" at bounding box center [65, 161] width 50 height 6
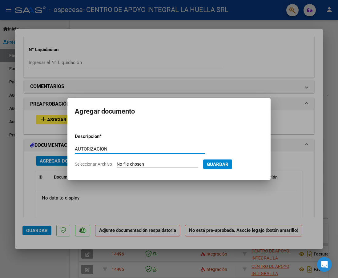
type input "AUTORIZACION"
type input "C:\fakepath\[PERSON_NAME] SANTIAGO [PERSON_NAME] AUTORIZACION S OSPECESA.pdf"
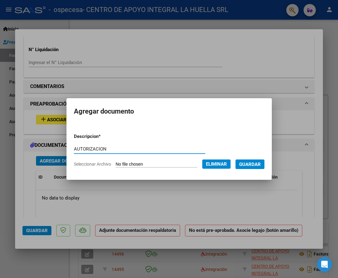
click at [257, 165] on span "Guardar" at bounding box center [250, 164] width 22 height 6
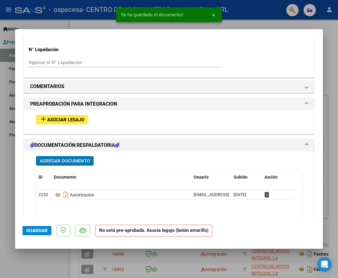
click at [64, 158] on span "Agregar Documento" at bounding box center [65, 161] width 50 height 6
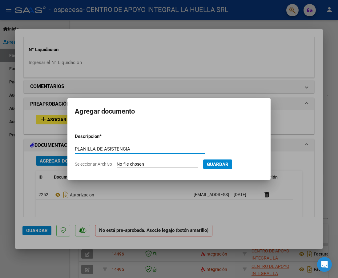
type input "PLANILLA DE ASISTENCIA"
type input "C:\fakepath\[PERSON_NAME] P ASISTENCIA [PERSON_NAME]pdf"
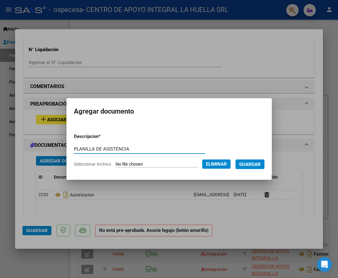
click at [260, 165] on span "Guardar" at bounding box center [250, 164] width 22 height 6
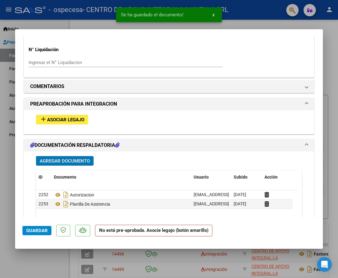
click at [34, 231] on span "Guardar" at bounding box center [37, 231] width 22 height 6
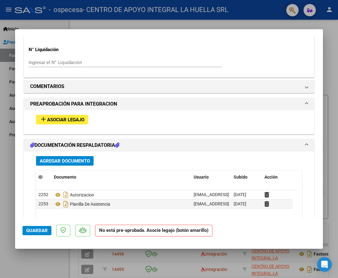
click at [30, 232] on span "Guardar" at bounding box center [37, 231] width 22 height 6
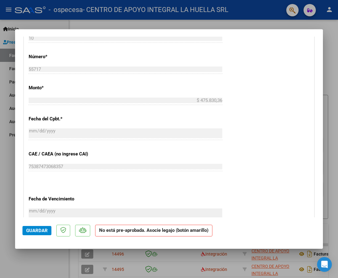
scroll to position [184, 0]
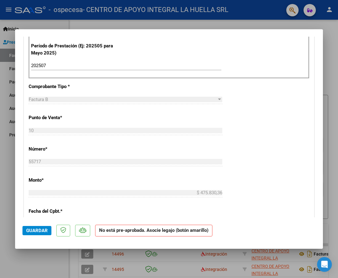
click at [30, 229] on span "Guardar" at bounding box center [37, 231] width 22 height 6
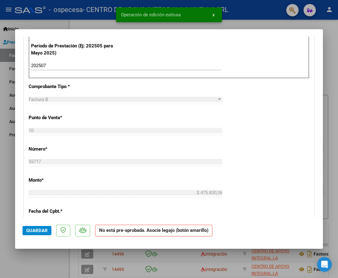
click at [43, 265] on div at bounding box center [169, 139] width 338 height 278
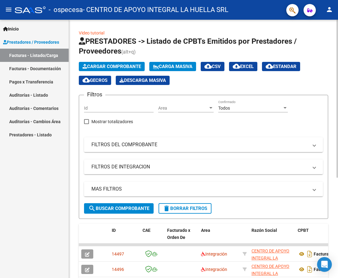
click at [113, 64] on span "Cargar Comprobante" at bounding box center [111, 67] width 58 height 6
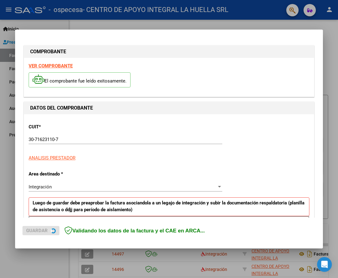
scroll to position [124, 0]
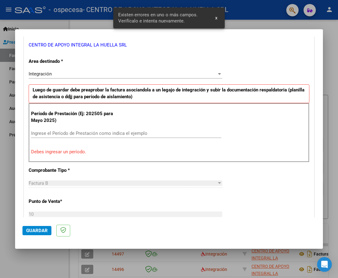
click at [106, 131] on input "Ingrese el Período de Prestación como indica el ejemplo" at bounding box center [126, 133] width 190 height 6
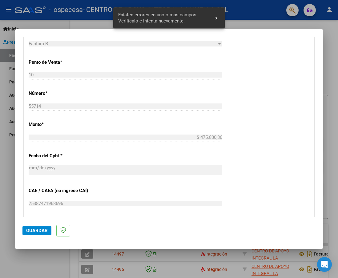
scroll to position [339, 0]
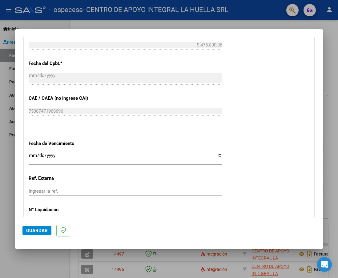
type input "202508"
click at [216, 154] on input "Ingresar la fecha" at bounding box center [125, 158] width 193 height 10
type input "[DATE]"
click at [245, 177] on div "CUIT * 30-71623110-7 Ingresar CUIT ANALISIS PRESTADOR CENTRO DE APOYO INTEGRAL …" at bounding box center [169, 5] width 290 height 463
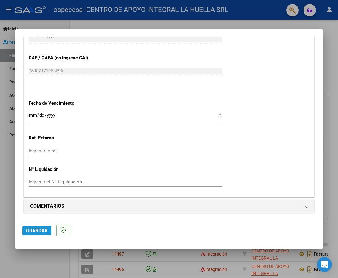
click at [35, 231] on span "Guardar" at bounding box center [37, 231] width 22 height 6
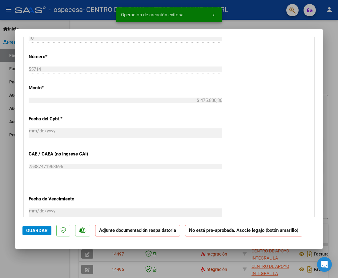
scroll to position [430, 0]
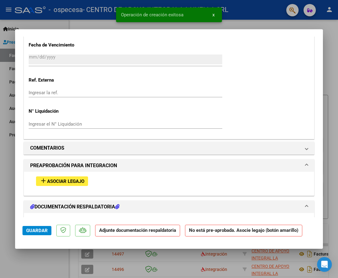
click at [61, 182] on span "Asociar Legajo" at bounding box center [65, 181] width 37 height 6
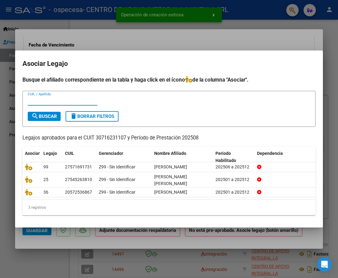
click at [172, 44] on div at bounding box center [169, 139] width 338 height 278
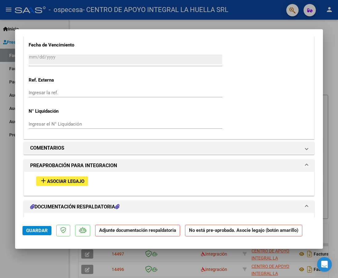
scroll to position [523, 0]
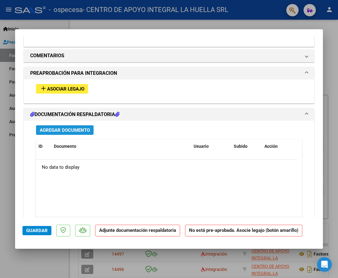
click at [76, 128] on span "Agregar Documento" at bounding box center [65, 130] width 50 height 6
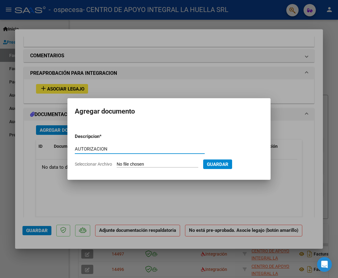
type input "AUTORIZACION"
type input "C:\fakepath\[PERSON_NAME] AUTORIZACION S OSPECESA.pdf"
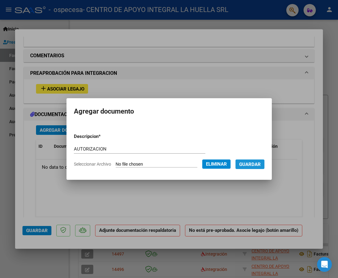
click at [254, 162] on span "Guardar" at bounding box center [250, 164] width 22 height 6
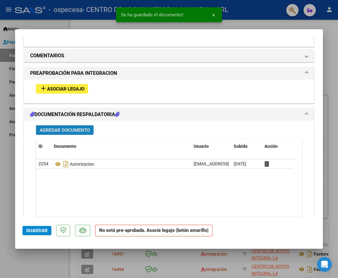
click at [60, 132] on span "Agregar Documento" at bounding box center [65, 130] width 50 height 6
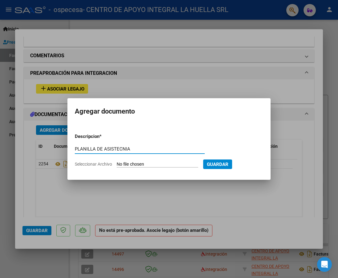
click at [126, 150] on input "PLANILLA DE ASISTECNIA" at bounding box center [140, 149] width 130 height 6
type input "PLANILLA DE ASISTENCIA"
type input "C:\fakepath\[PERSON_NAME] P ASISTENCIA AGOSTO S OSPECESA.pdf"
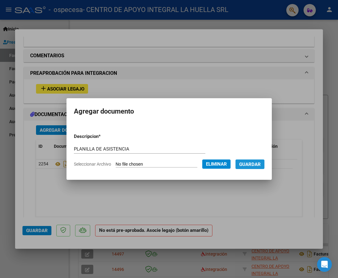
click at [259, 162] on span "Guardar" at bounding box center [250, 164] width 22 height 6
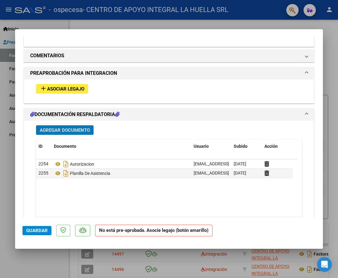
click at [38, 226] on button "Guardar" at bounding box center [36, 230] width 29 height 9
drag, startPoint x: 42, startPoint y: 228, endPoint x: 42, endPoint y: 241, distance: 12.3
click at [42, 228] on span "Guardar" at bounding box center [37, 231] width 22 height 6
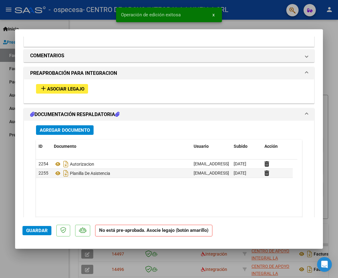
click at [49, 262] on div at bounding box center [169, 139] width 338 height 278
type input "$ 0,00"
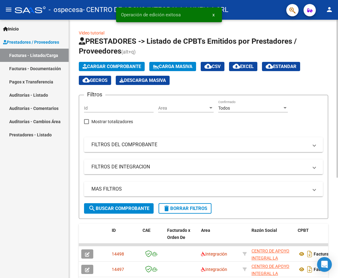
click at [99, 60] on app-list-header "PRESTADORES -> Listado de CPBTs Emitidos por Prestadores / Proveedores (alt+q) …" at bounding box center [203, 127] width 249 height 182
click at [101, 61] on app-list-header "PRESTADORES -> Listado de CPBTs Emitidos por Prestadores / Proveedores (alt+q) …" at bounding box center [203, 127] width 249 height 182
click at [113, 67] on span "Cargar Comprobante" at bounding box center [111, 67] width 58 height 6
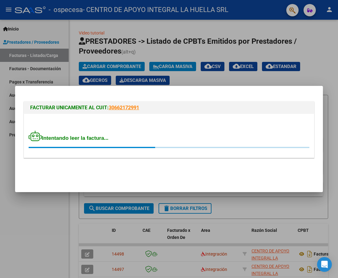
click at [90, 137] on span "Intentando leer la factura..." at bounding box center [69, 138] width 80 height 6
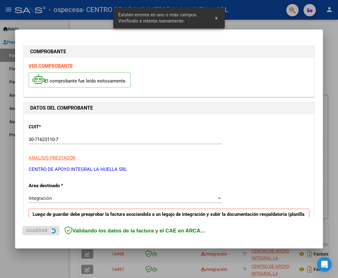
scroll to position [112, 0]
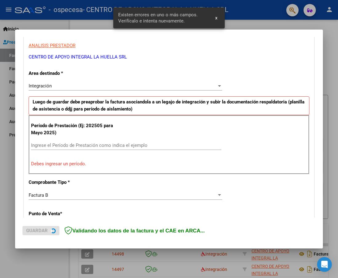
click at [148, 143] on input "Ingrese el Período de Prestación como indica el ejemplo" at bounding box center [126, 145] width 190 height 6
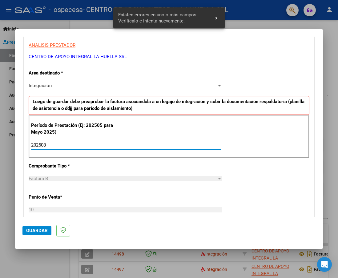
type input "202508"
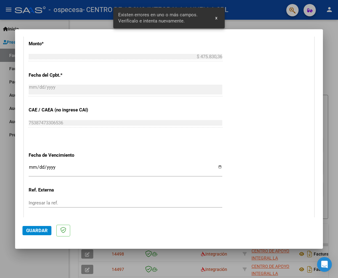
scroll to position [379, 0]
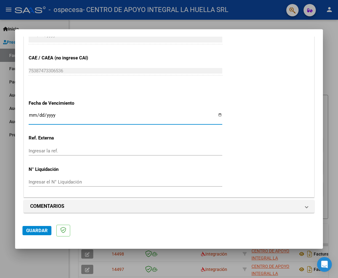
click at [218, 115] on input "Ingresar la fecha" at bounding box center [125, 118] width 193 height 10
type input "[DATE]"
click at [41, 227] on button "Guardar" at bounding box center [36, 230] width 29 height 9
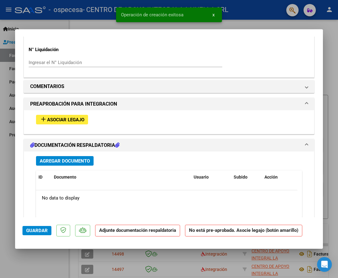
scroll to position [523, 0]
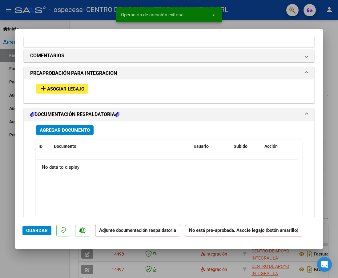
click at [75, 131] on span "Agregar Documento" at bounding box center [65, 130] width 50 height 6
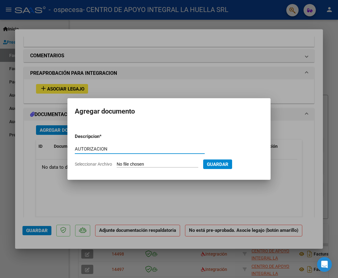
type input "AUTORIZACION"
type input "C:\fakepath\[PERSON_NAME] SANTIAGO [PERSON_NAME] AUTORIZACION S OSPECESA.pdf"
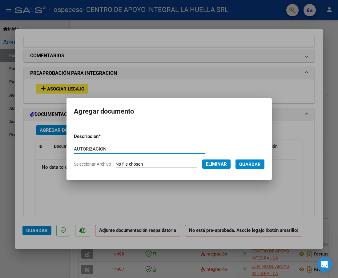
click at [257, 164] on span "Guardar" at bounding box center [250, 164] width 22 height 6
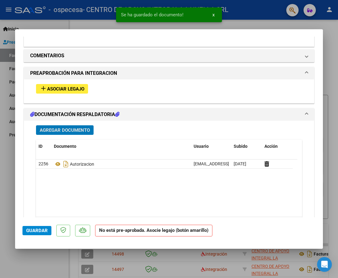
click at [59, 131] on span "Agregar Documento" at bounding box center [65, 130] width 50 height 6
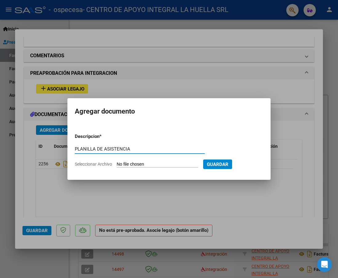
type input "PLANILLA DE ASISTENCIA"
type input "C:\fakepath\[PERSON_NAME] SANTIAGO [PERSON_NAME] P ASISTENCIA AGOSTO S OSPECESA…"
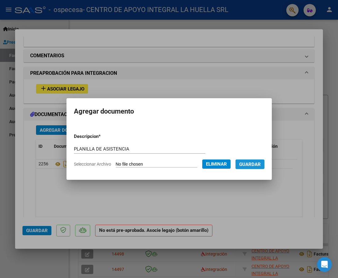
click at [259, 161] on span "Guardar" at bounding box center [250, 164] width 22 height 6
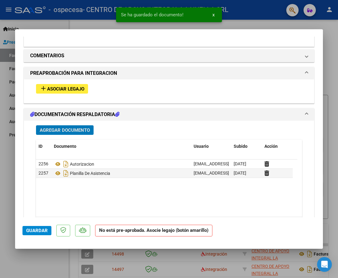
click at [25, 228] on button "Guardar" at bounding box center [36, 230] width 29 height 9
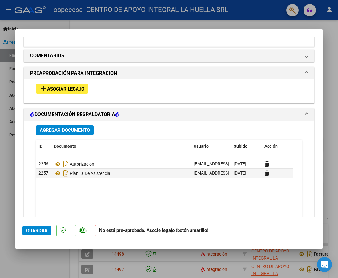
click at [25, 228] on button "Guardar" at bounding box center [36, 230] width 29 height 9
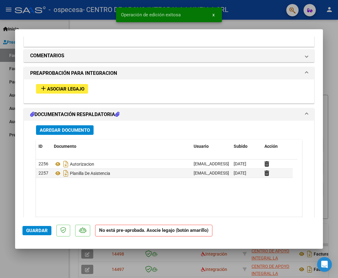
click at [32, 263] on div at bounding box center [169, 139] width 338 height 278
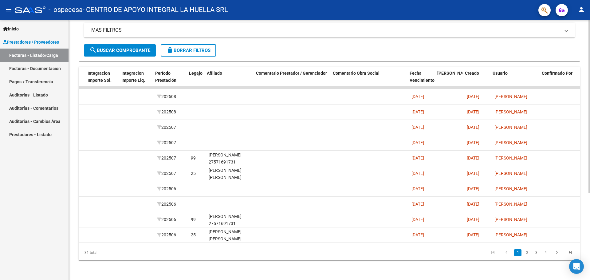
scroll to position [0, 794]
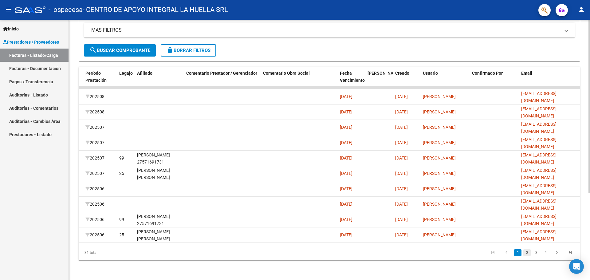
click at [337, 254] on link "2" at bounding box center [527, 252] width 7 height 7
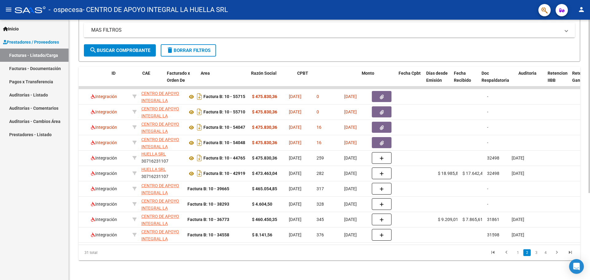
scroll to position [0, 0]
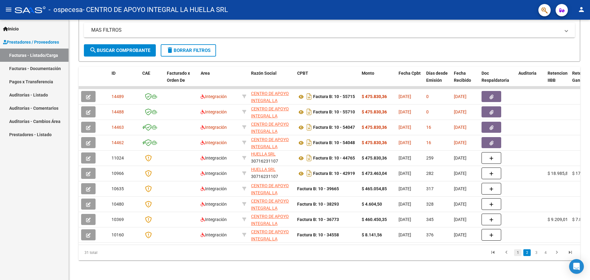
click at [337, 251] on link "1" at bounding box center [517, 252] width 7 height 7
